Goal: Find specific page/section: Find specific page/section

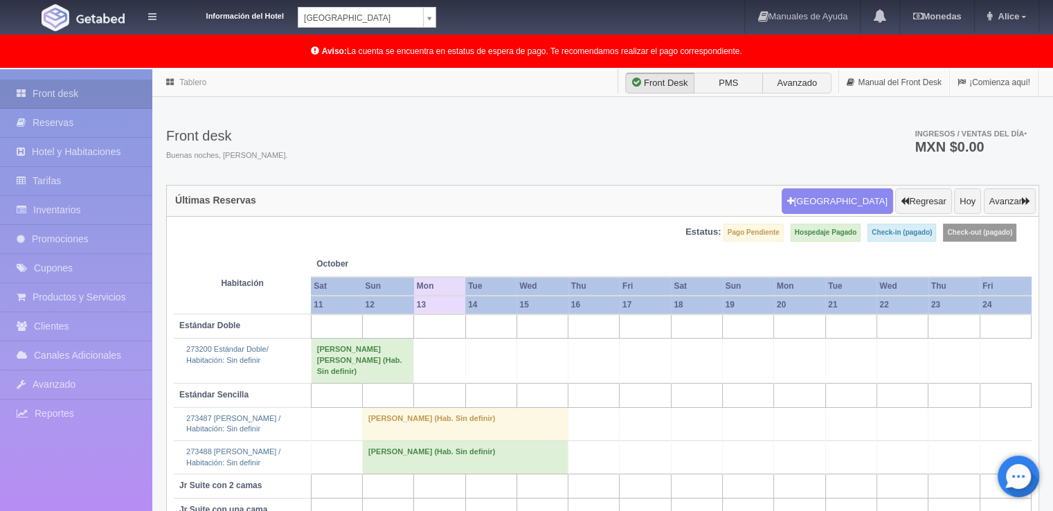
scroll to position [131, 0]
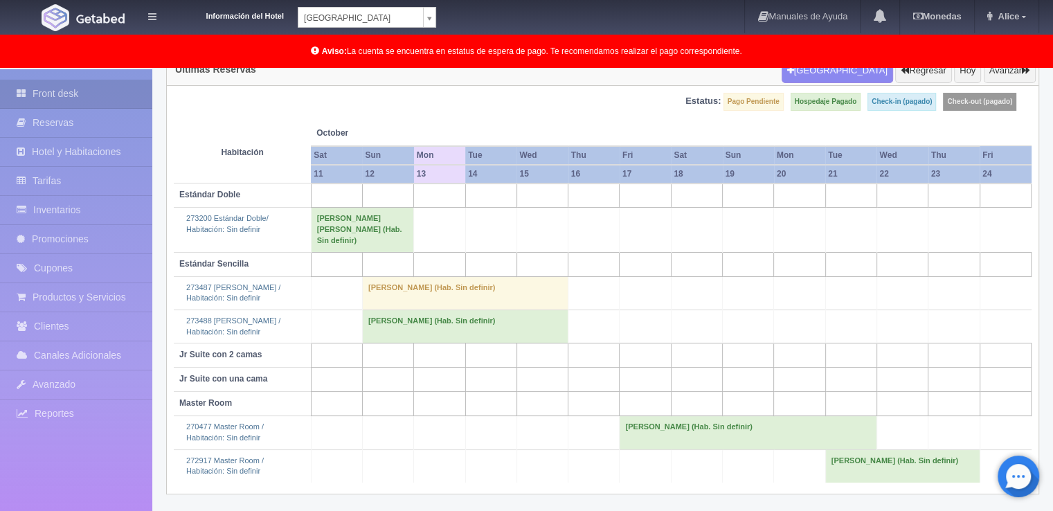
click at [438, 18] on div "Información del Hotel Hotel Plaza Campeche Hotel Plaza Campeche Hotel Plaza Col…" at bounding box center [526, 17] width 1053 height 35
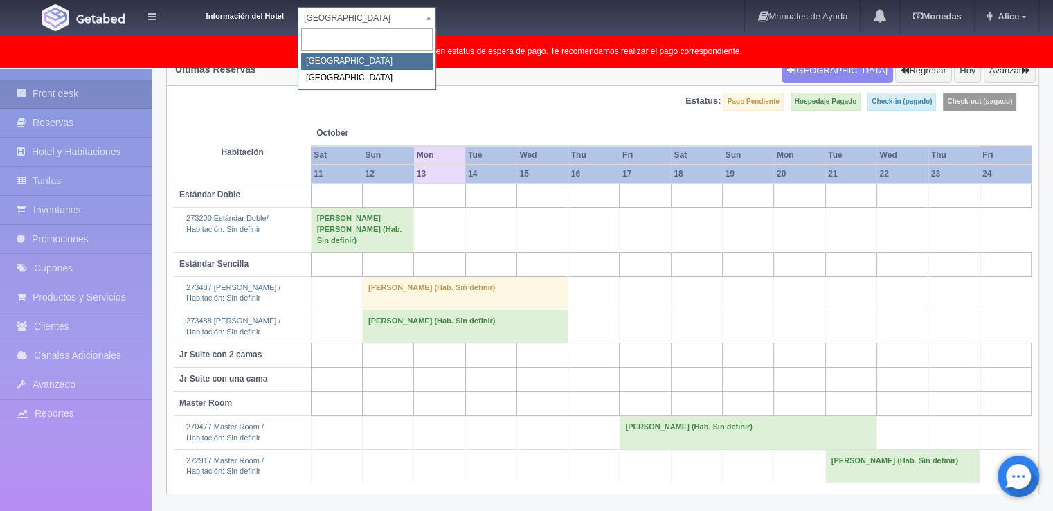
click at [435, 17] on body "Información del Hotel Hotel Plaza Campeche Hotel Plaza Campeche Hotel Plaza Col…" at bounding box center [526, 224] width 1053 height 573
drag, startPoint x: 416, startPoint y: 66, endPoint x: 416, endPoint y: 87, distance: 20.1
click at [416, 87] on div "Hotel Plaza Campeche Hotel Plaza Colonial" at bounding box center [367, 58] width 139 height 64
select select "375"
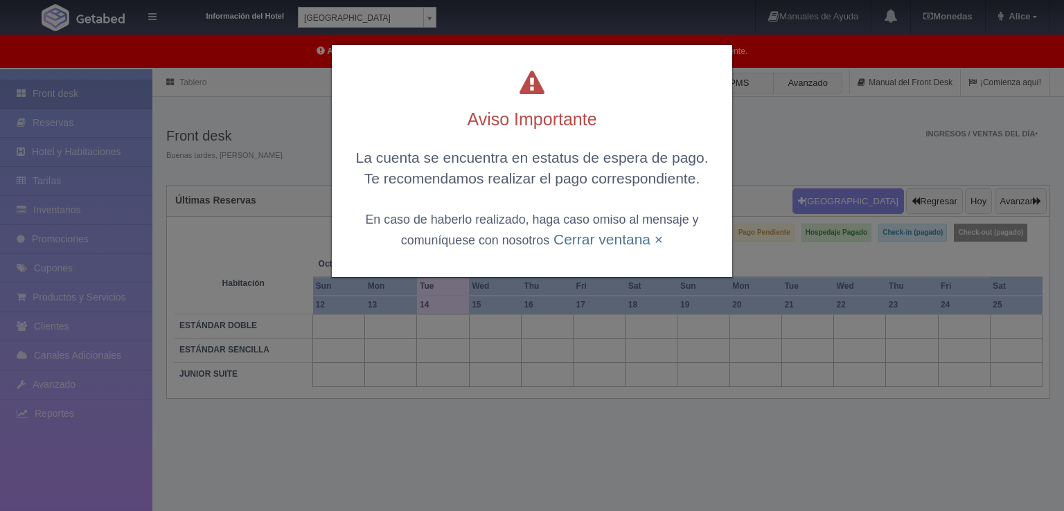
scroll to position [71, 0]
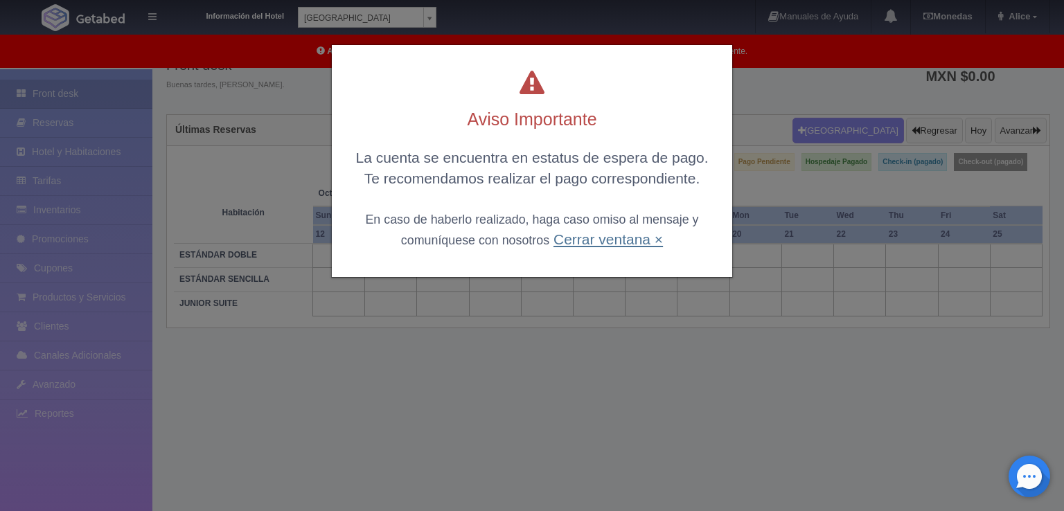
click at [653, 244] on link "Cerrar ventana ×" at bounding box center [607, 239] width 109 height 16
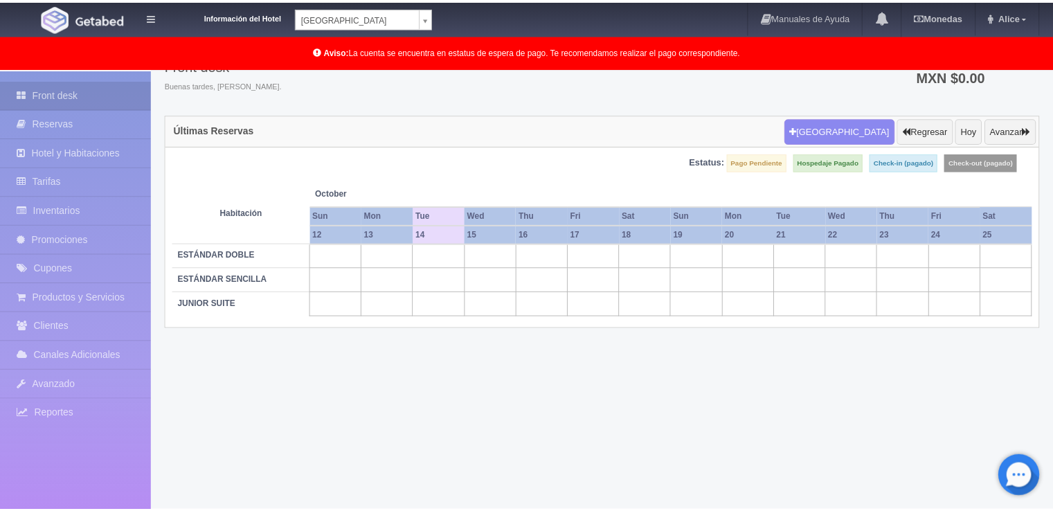
scroll to position [69, 0]
